Goal: Use online tool/utility: Utilize a website feature to perform a specific function

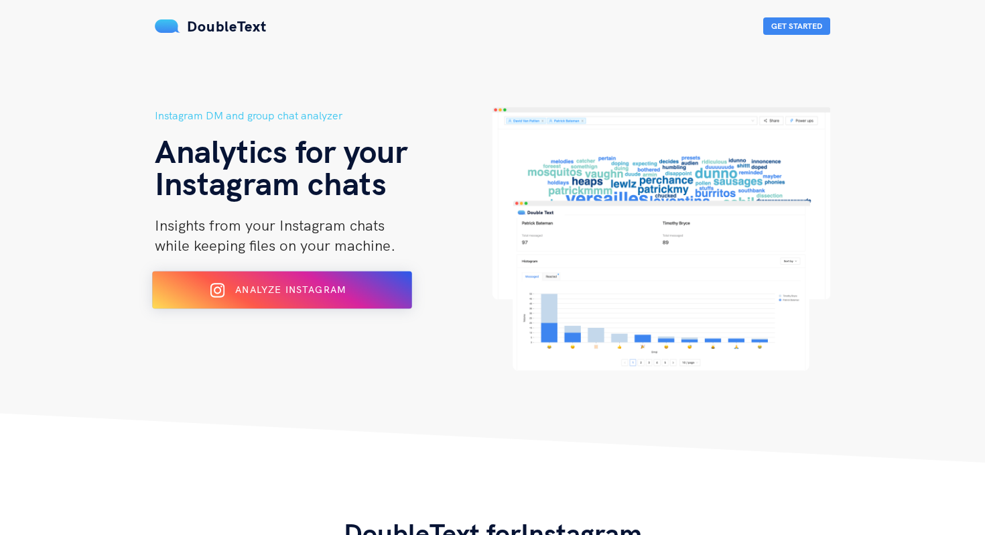
click at [279, 285] on span "Analyze Instagram" at bounding box center [290, 289] width 111 height 12
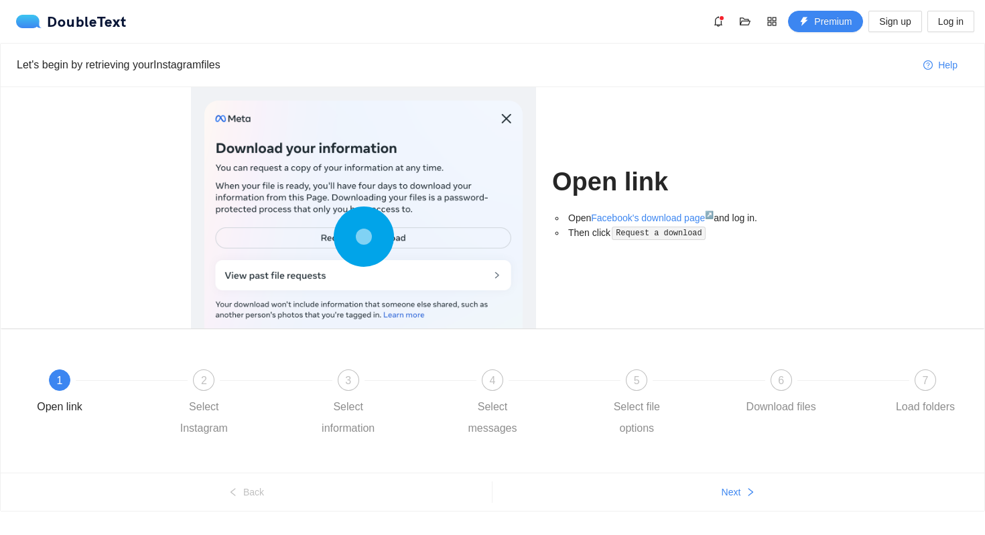
scroll to position [28, 0]
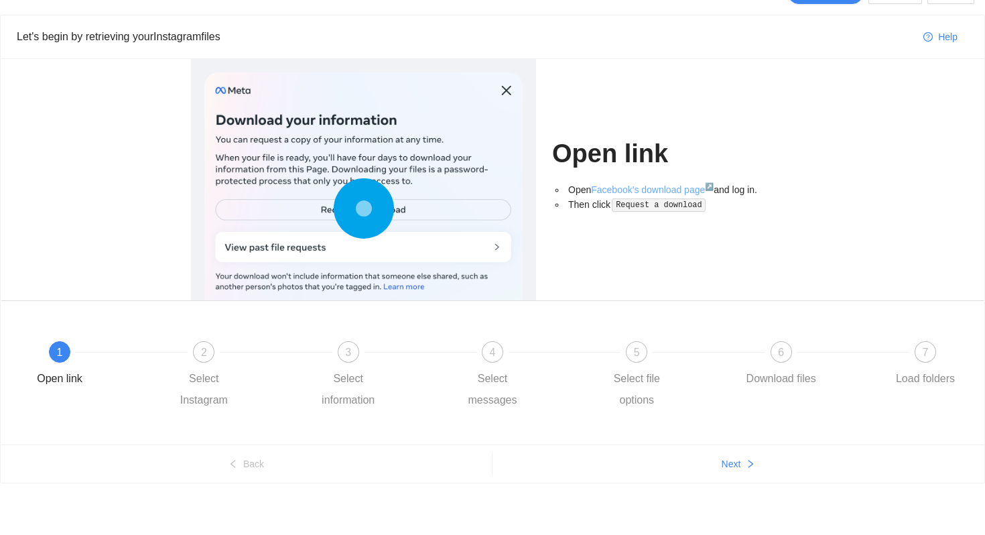
click at [648, 190] on link "Facebook's download page ↗" at bounding box center [652, 189] width 123 height 11
click at [624, 470] on button "Next" at bounding box center [738, 463] width 492 height 21
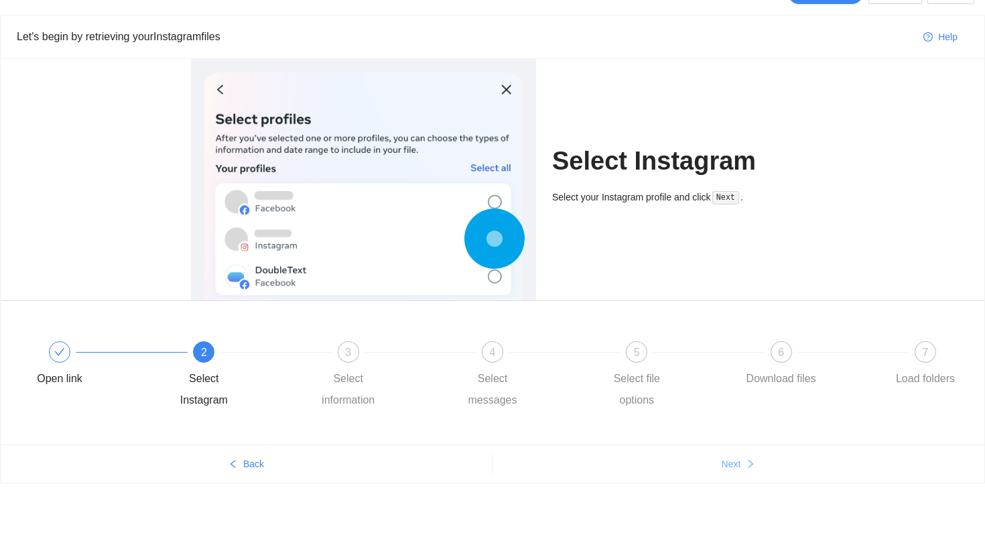
click at [624, 470] on button "Next" at bounding box center [738, 463] width 492 height 21
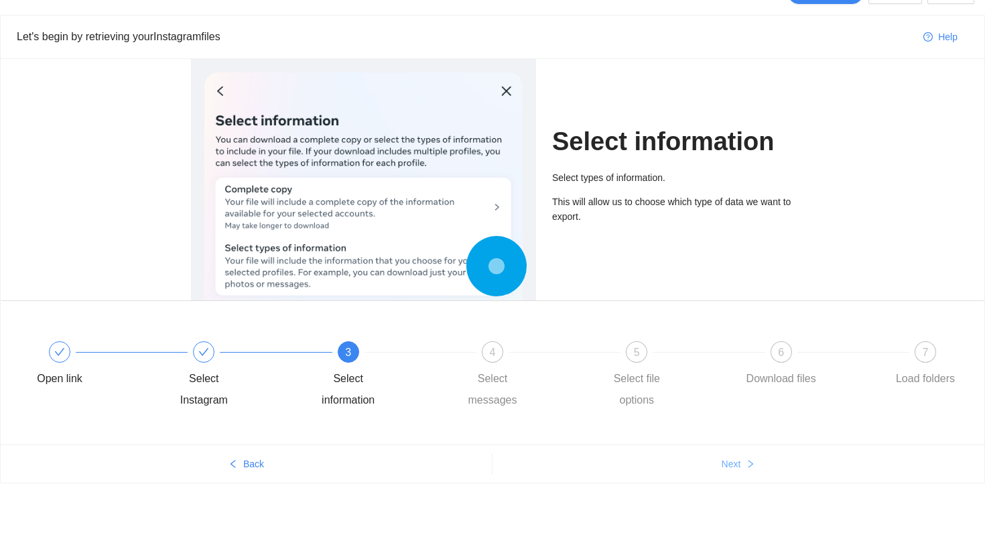
click at [624, 470] on button "Next" at bounding box center [738, 463] width 492 height 21
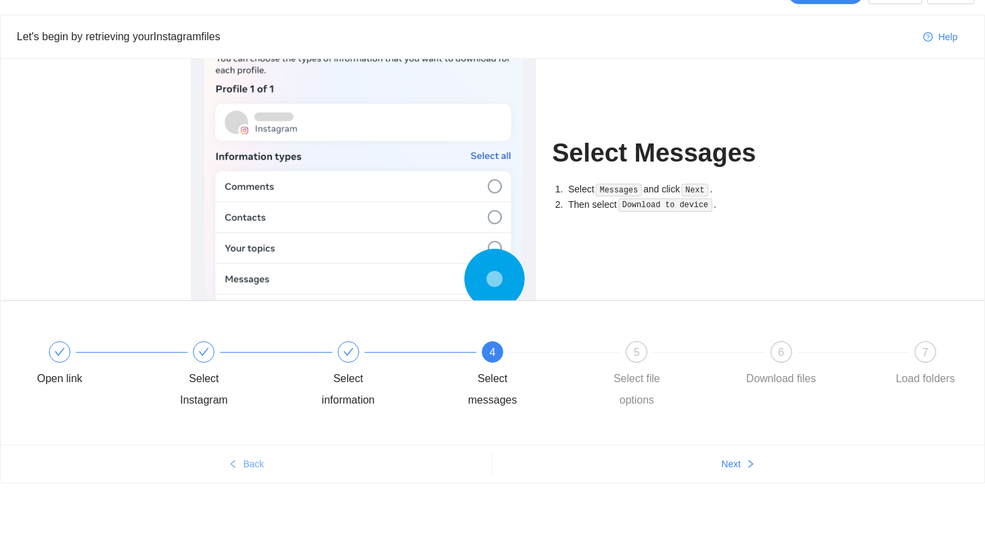
click at [448, 462] on button "Back" at bounding box center [246, 463] width 491 height 21
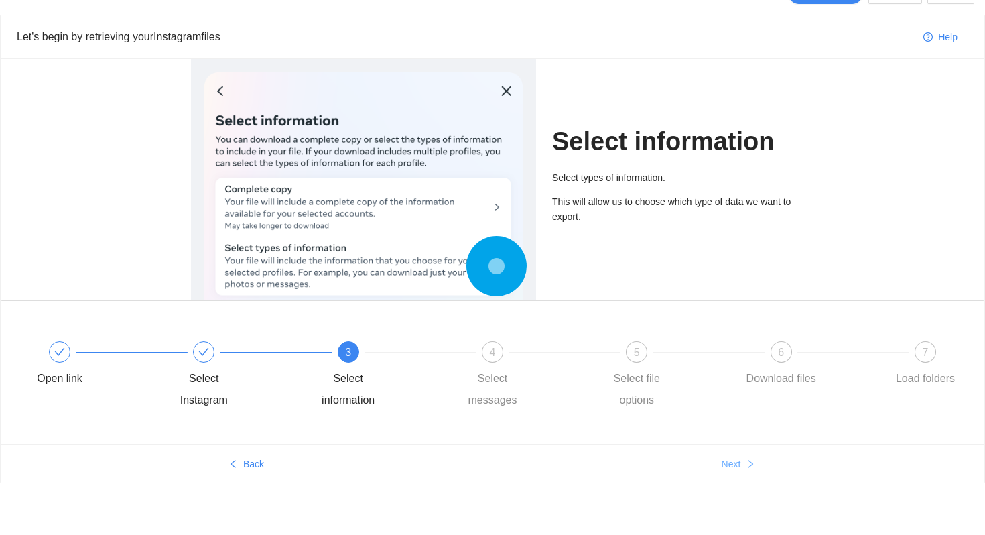
click at [618, 473] on button "Next" at bounding box center [738, 463] width 492 height 21
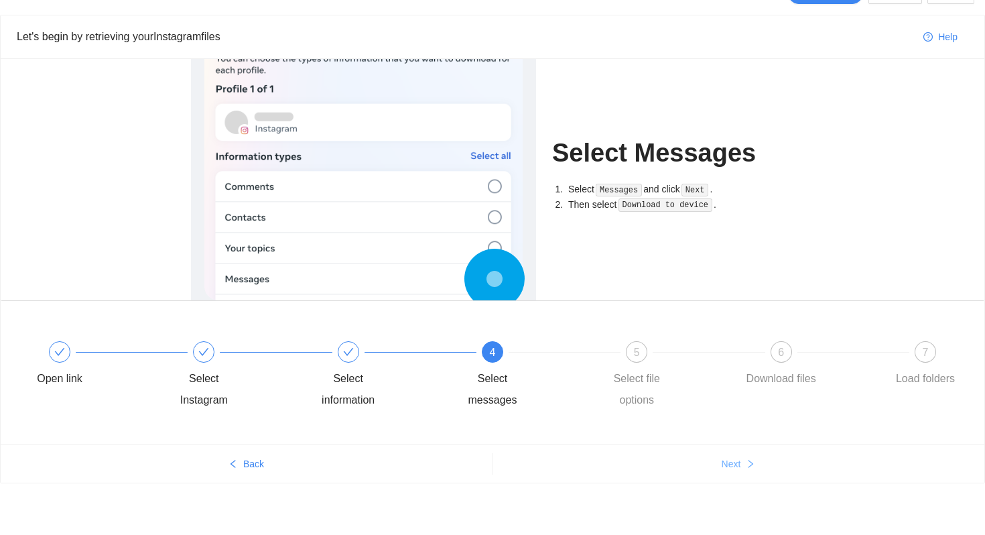
click at [635, 472] on button "Next" at bounding box center [738, 463] width 492 height 21
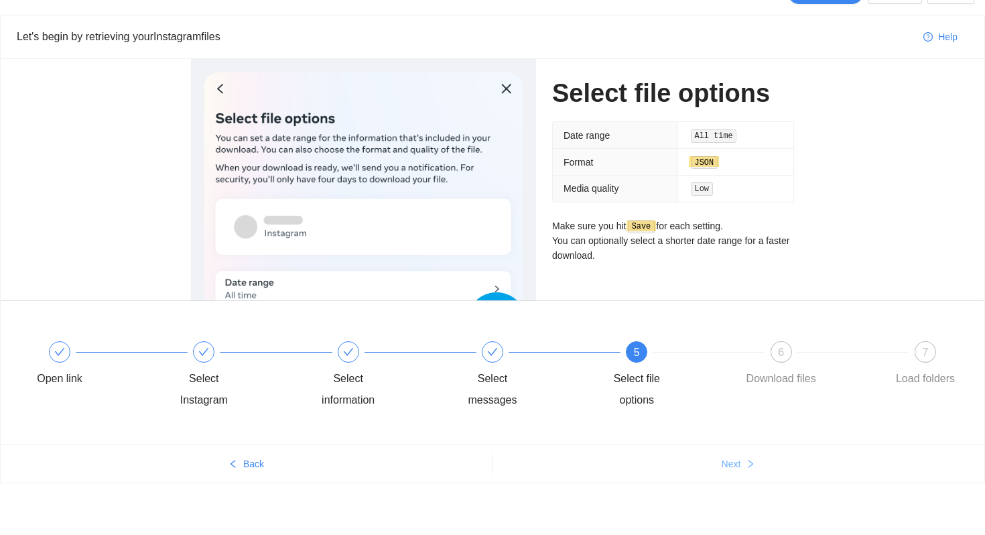
drag, startPoint x: 730, startPoint y: 464, endPoint x: 826, endPoint y: 25, distance: 449.2
click at [826, 24] on div "Let's begin by retrieving your Instagram files Help Select file options Date ra…" at bounding box center [492, 249] width 985 height 468
click at [731, 462] on span "Next" at bounding box center [731, 463] width 19 height 15
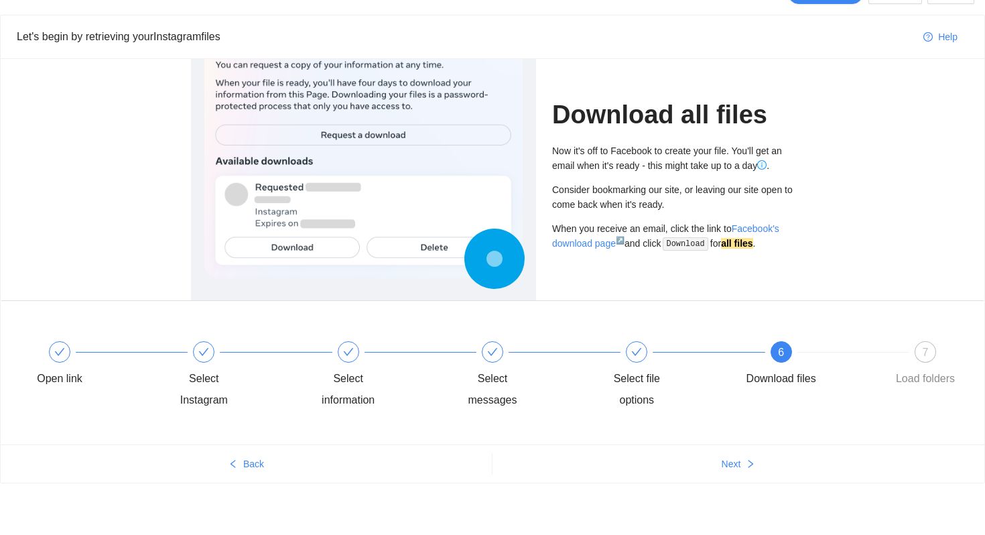
click at [673, 152] on div "Now it's off to Facebook to create your file. You'll get an email when it's rea…" at bounding box center [673, 157] width 242 height 29
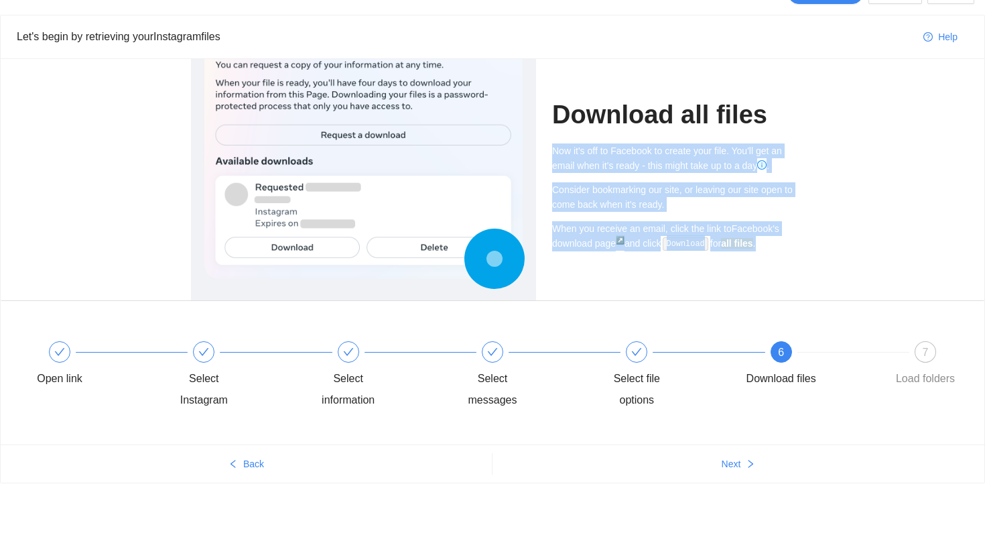
drag, startPoint x: 673, startPoint y: 152, endPoint x: 638, endPoint y: 230, distance: 85.4
click at [638, 230] on div "Now it's off to Facebook to create your file. You'll get an email when it's rea…" at bounding box center [673, 197] width 242 height 108
click at [638, 230] on div "When you receive an email, click the link to Facebook's download page ↗ and cli…" at bounding box center [673, 236] width 242 height 30
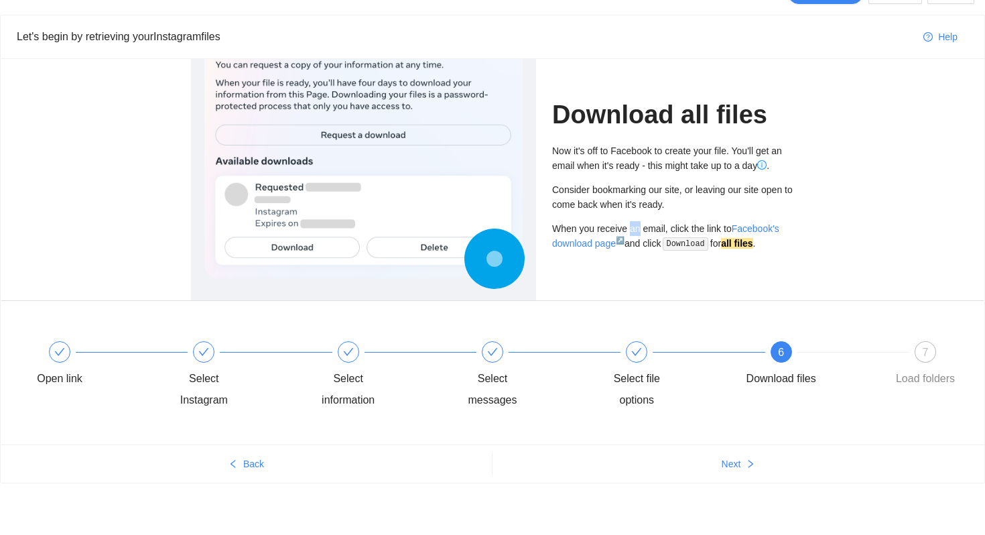
click at [638, 230] on div "When you receive an email, click the link to Facebook's download page ↗ and cli…" at bounding box center [673, 236] width 242 height 30
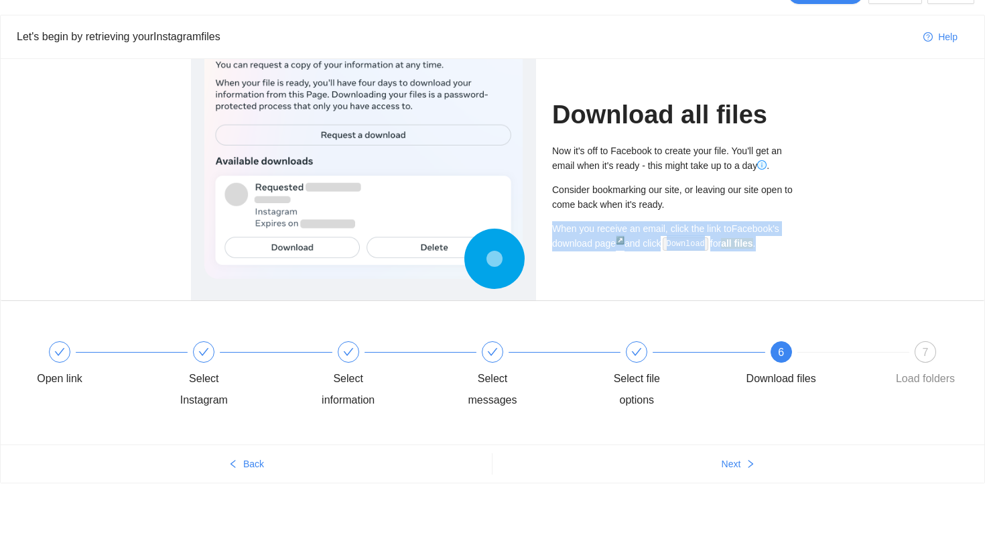
click at [638, 230] on div "When you receive an email, click the link to Facebook's download page ↗ and cli…" at bounding box center [673, 236] width 242 height 30
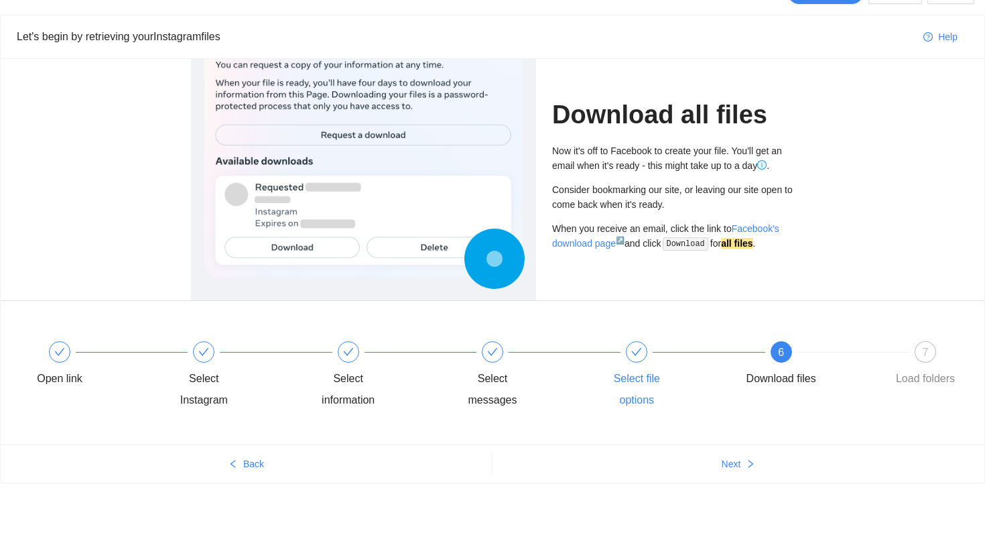
click at [738, 399] on div "Select file options" at bounding box center [670, 376] width 144 height 70
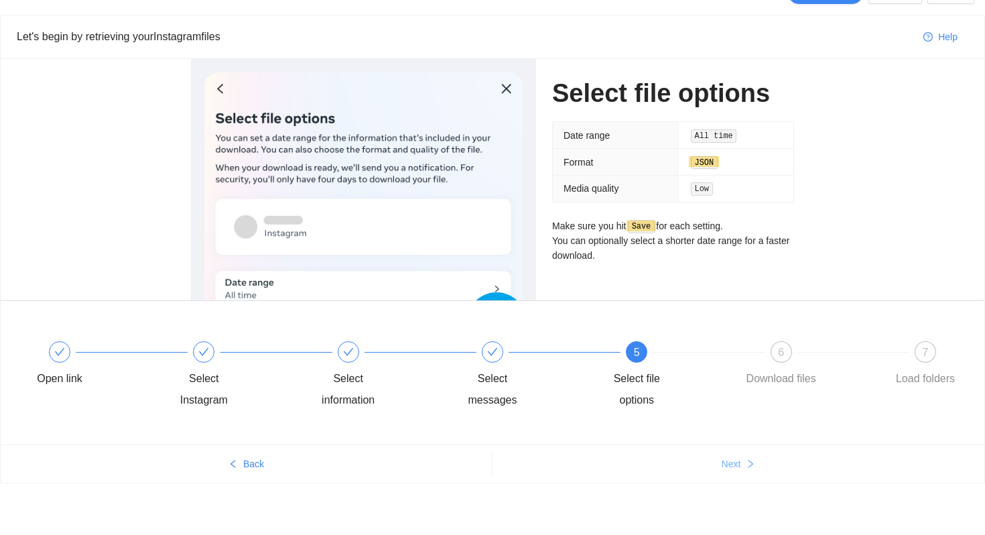
click at [740, 460] on span "Next" at bounding box center [731, 463] width 19 height 15
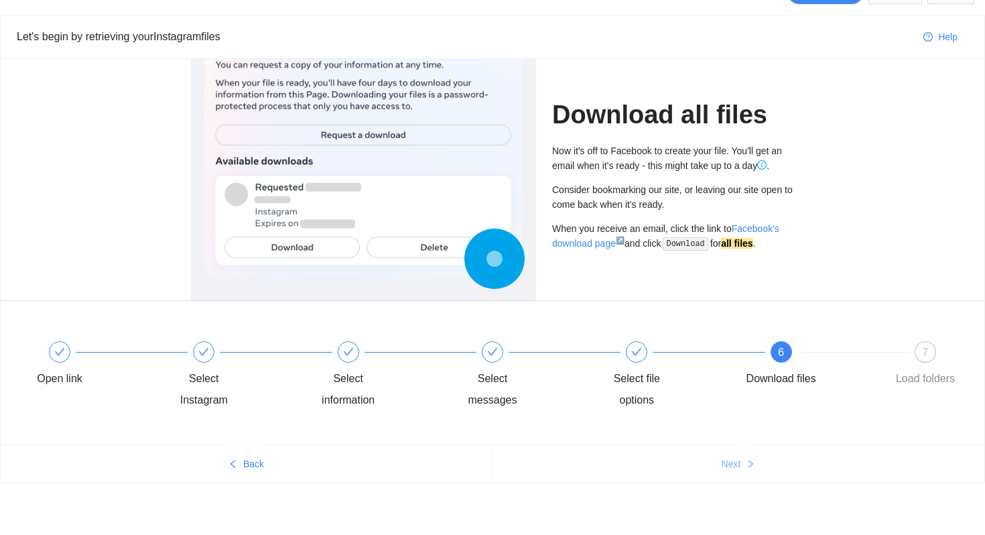
click at [740, 460] on span "Next" at bounding box center [731, 463] width 19 height 15
